Goal: Check status: Check status

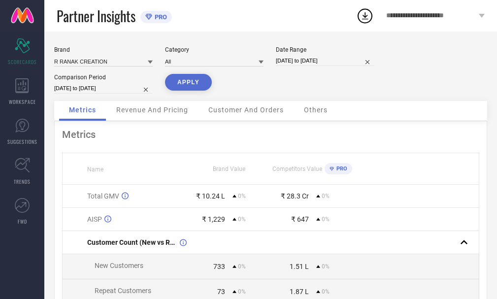
click at [306, 60] on input "[DATE] to [DATE]" at bounding box center [325, 61] width 99 height 10
select select "7"
select select "2025"
select select "8"
select select "2025"
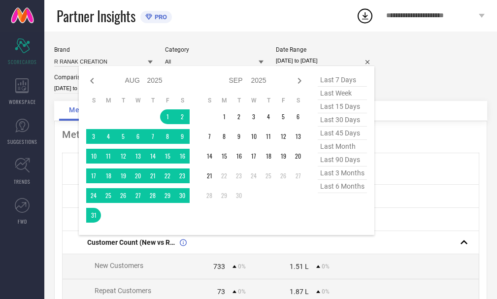
click at [335, 121] on span "last 30 days" at bounding box center [342, 119] width 49 height 13
type input "[DATE] to [DATE]"
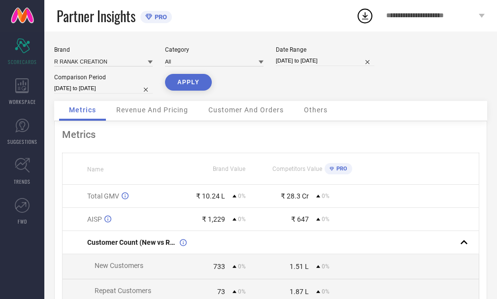
click at [93, 85] on input "[DATE] to [DATE]" at bounding box center [103, 88] width 99 height 10
select select "7"
select select "2025"
select select "8"
select select "2025"
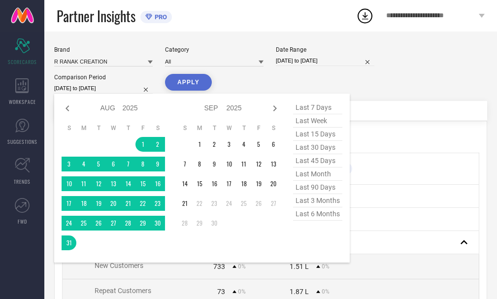
click at [316, 148] on span "last 30 days" at bounding box center [317, 147] width 49 height 13
type input "[DATE] to [DATE]"
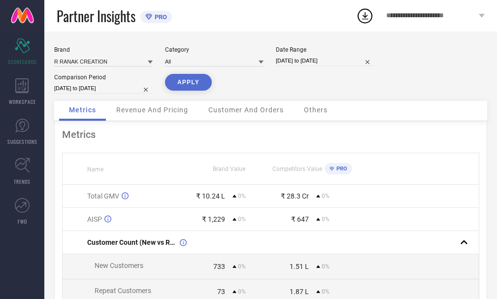
click at [184, 86] on button "APPLY" at bounding box center [188, 82] width 47 height 17
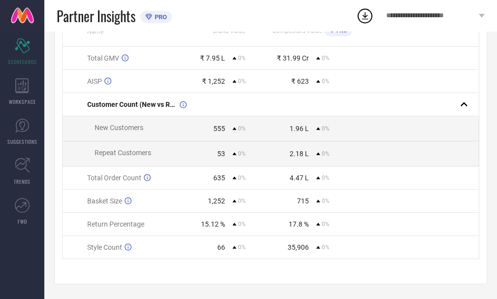
scroll to position [62, 0]
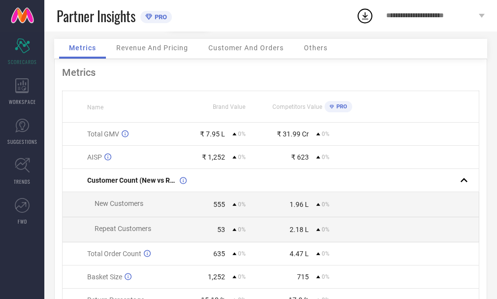
click at [165, 12] on button "APPLY" at bounding box center [188, 20] width 47 height 17
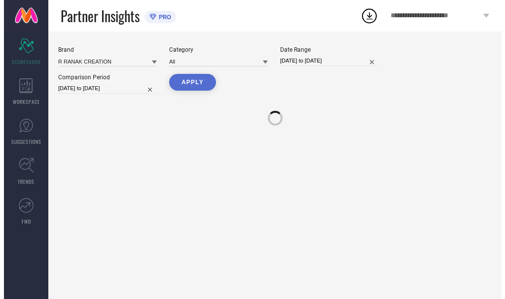
scroll to position [0, 0]
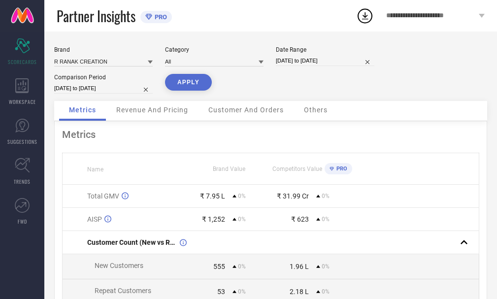
click at [165, 74] on button "APPLY" at bounding box center [188, 82] width 47 height 17
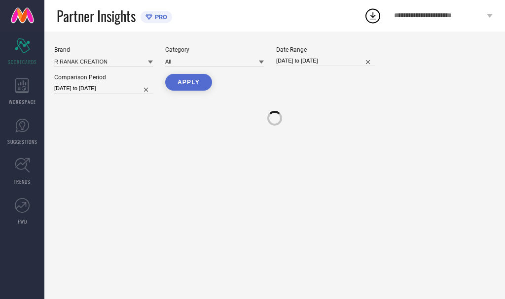
click at [303, 62] on input "[DATE] to [DATE]" at bounding box center [325, 61] width 99 height 10
select select "7"
select select "2025"
select select "8"
select select "2025"
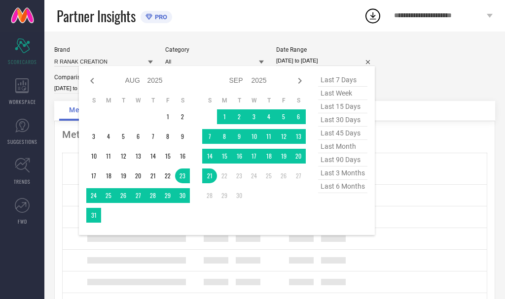
click at [165, 74] on button "APPLY" at bounding box center [188, 82] width 47 height 17
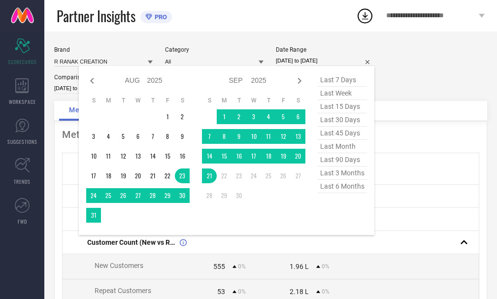
click at [165, 74] on button "APPLY" at bounding box center [188, 82] width 47 height 17
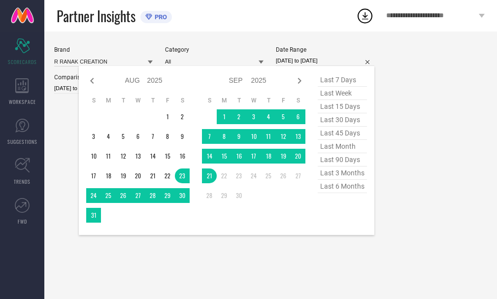
click at [333, 136] on div "last 7 days last week last 15 days last 30 days last 45 days last month last 90…" at bounding box center [342, 150] width 49 height 154
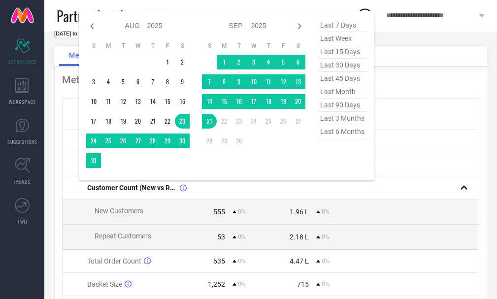
scroll to position [44, 0]
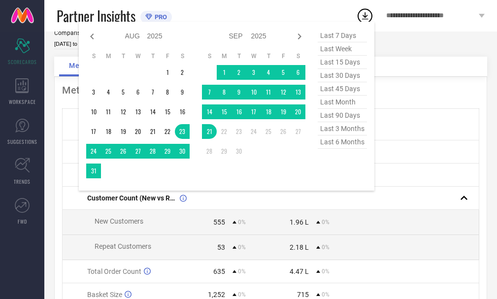
click at [340, 91] on span "last 45 days" at bounding box center [342, 88] width 49 height 13
type input "[DATE] to [DATE]"
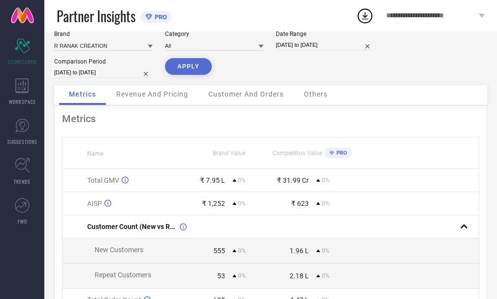
scroll to position [0, 0]
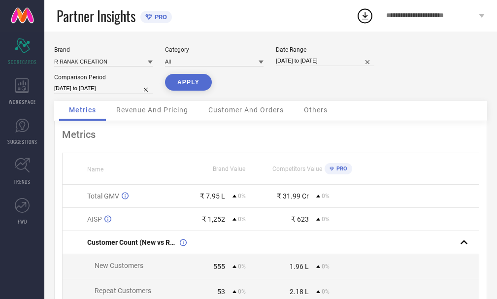
select select "7"
select select "2025"
select select "8"
select select "2025"
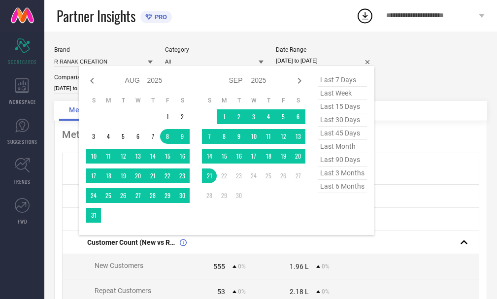
click at [317, 58] on input "[DATE] to [DATE]" at bounding box center [325, 61] width 99 height 10
click at [344, 137] on span "last 45 days" at bounding box center [342, 133] width 49 height 13
type input "[DATE] to [DATE]"
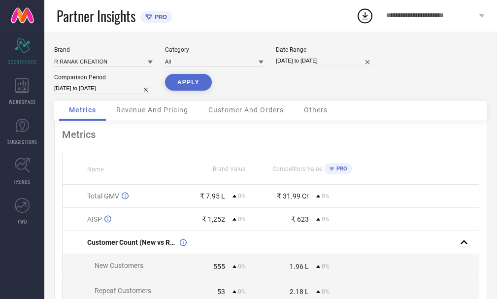
click at [94, 91] on input "[DATE] to [DATE]" at bounding box center [103, 88] width 99 height 10
select select "7"
select select "2025"
select select "8"
select select "2025"
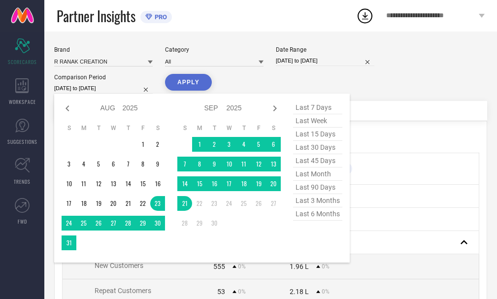
click at [309, 159] on span "last 45 days" at bounding box center [317, 160] width 49 height 13
type input "[DATE] to [DATE]"
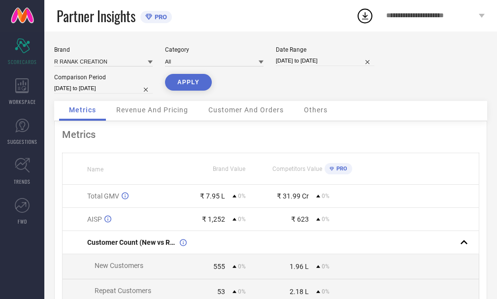
click at [195, 86] on button "APPLY" at bounding box center [188, 82] width 47 height 17
